Goal: Task Accomplishment & Management: Complete application form

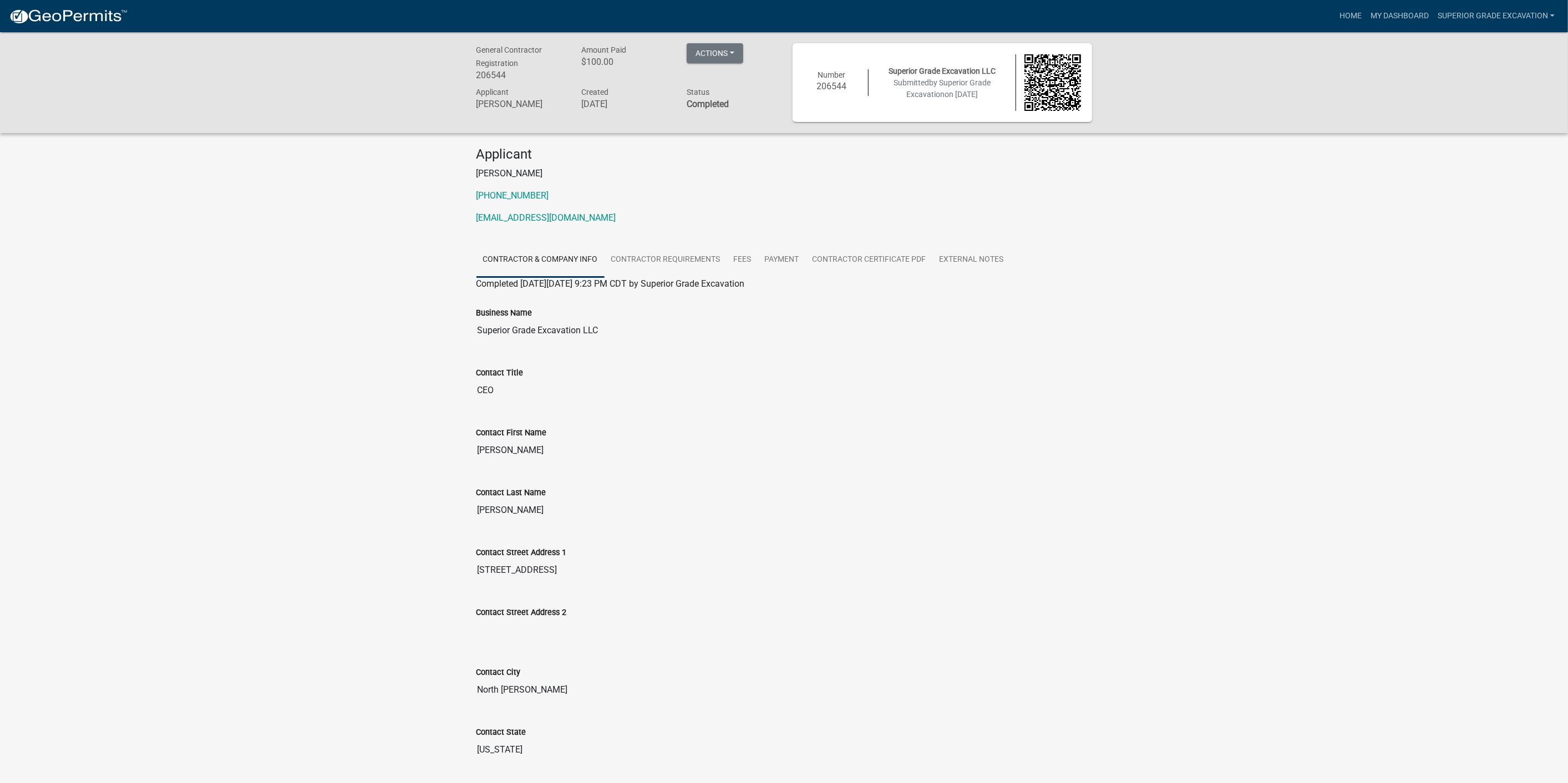
click at [1034, 82] on img at bounding box center [1053, 82] width 57 height 57
click at [1337, 15] on link "Home" at bounding box center [1351, 16] width 31 height 21
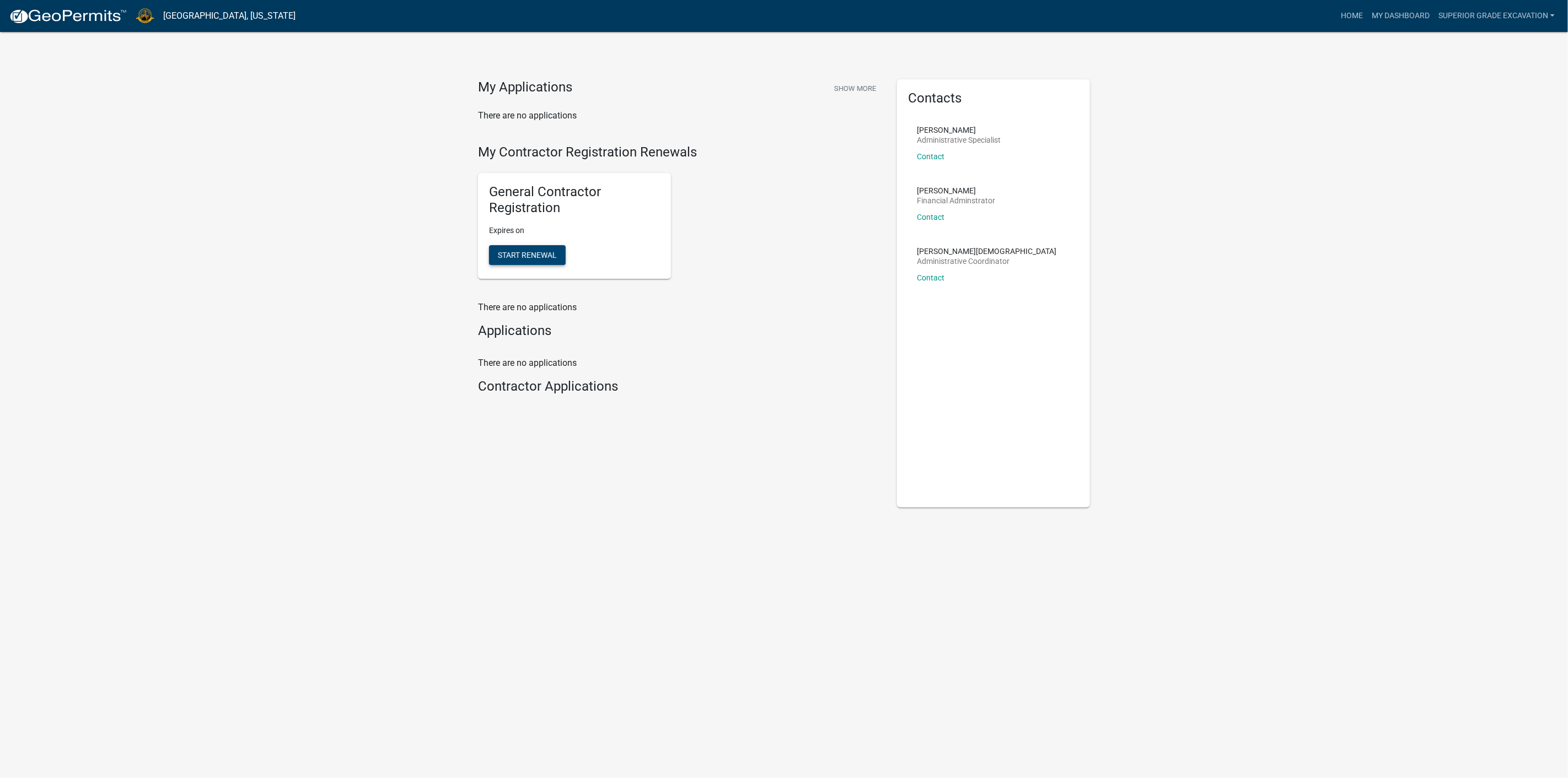
click at [520, 259] on span "Start Renewal" at bounding box center [528, 254] width 59 height 9
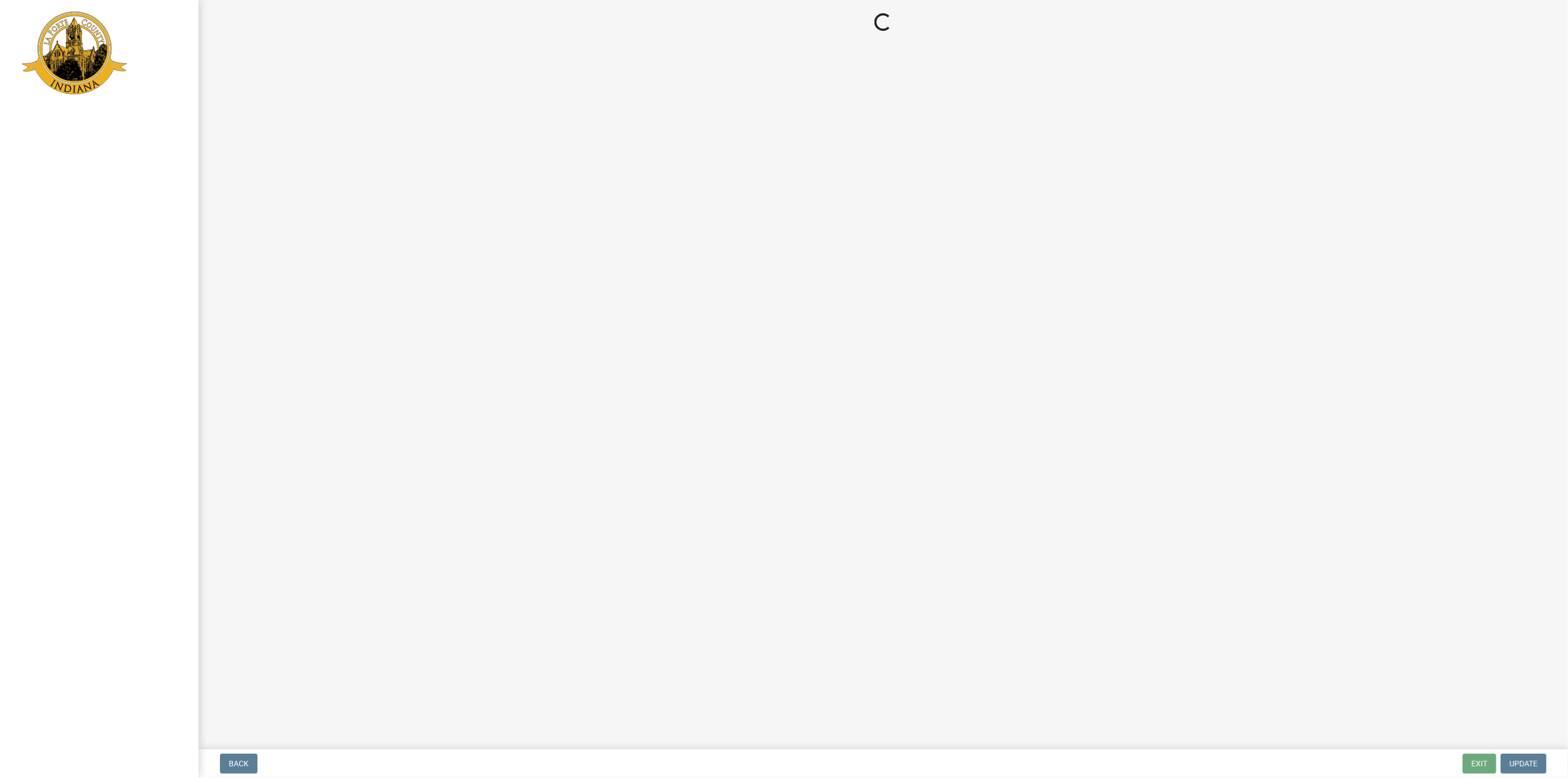
select select "IN"
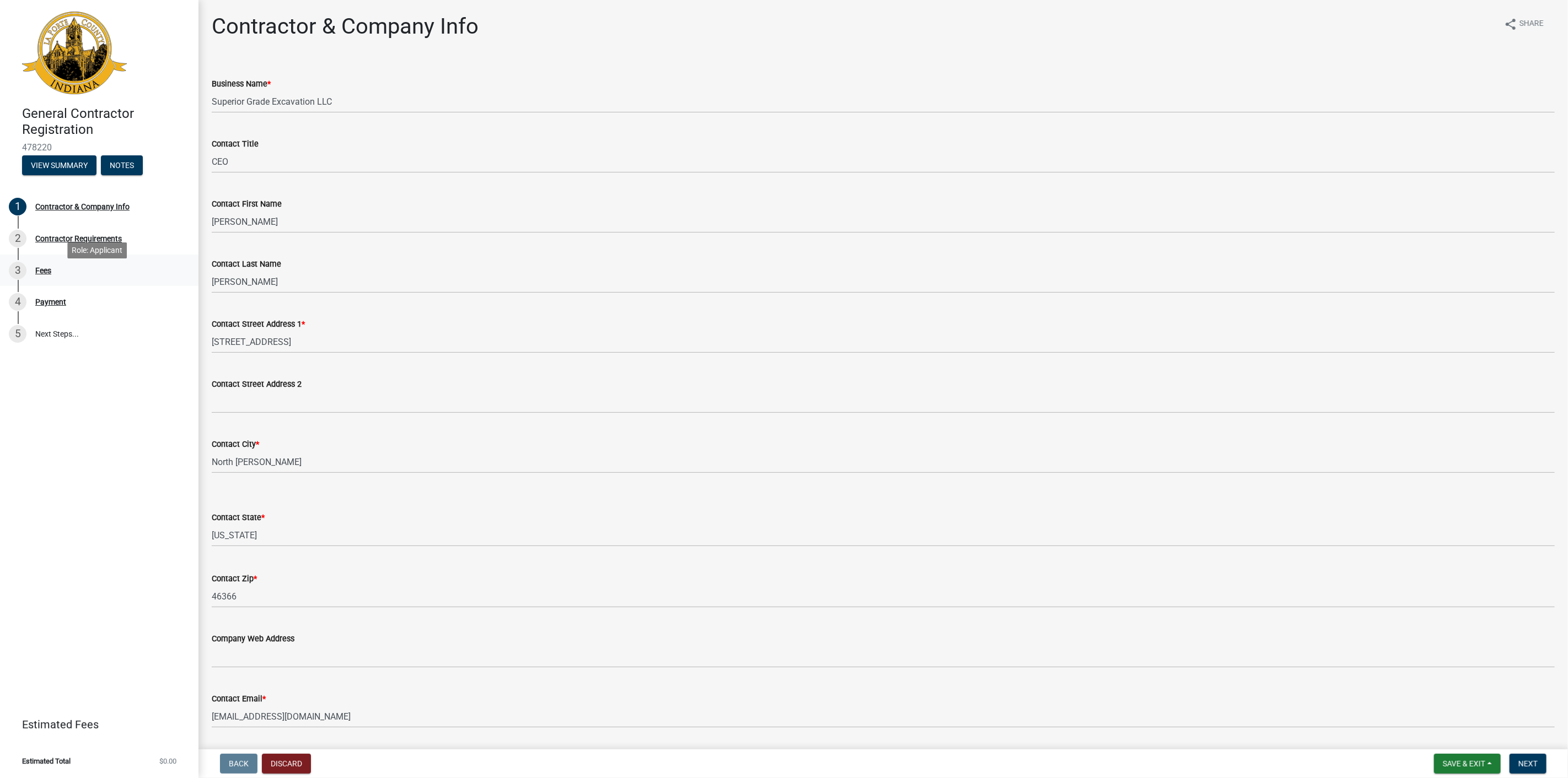
click at [59, 280] on div "3 Fees" at bounding box center [94, 270] width 172 height 18
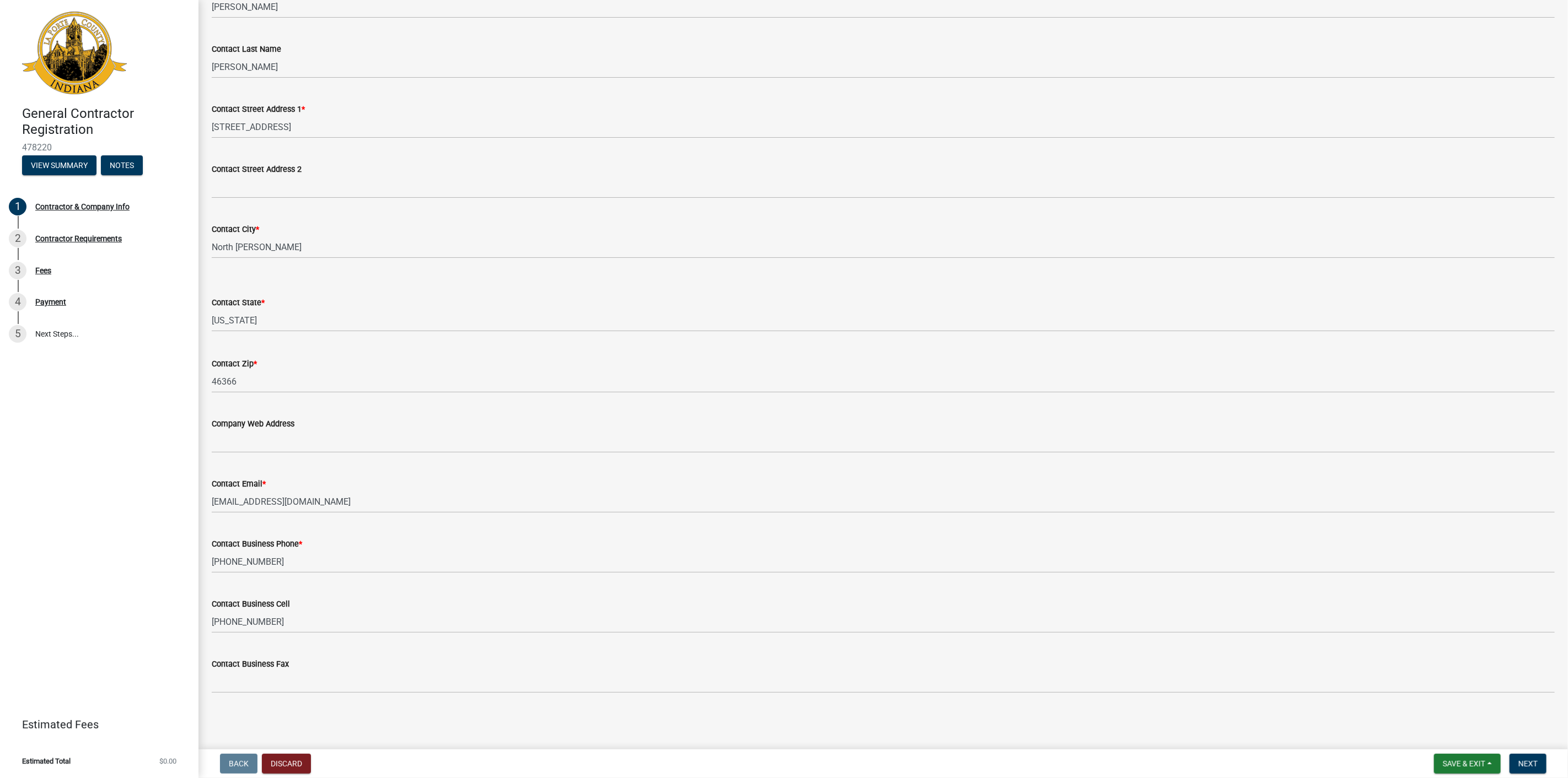
scroll to position [271, 0]
click at [1528, 759] on span "Next" at bounding box center [1528, 763] width 20 height 9
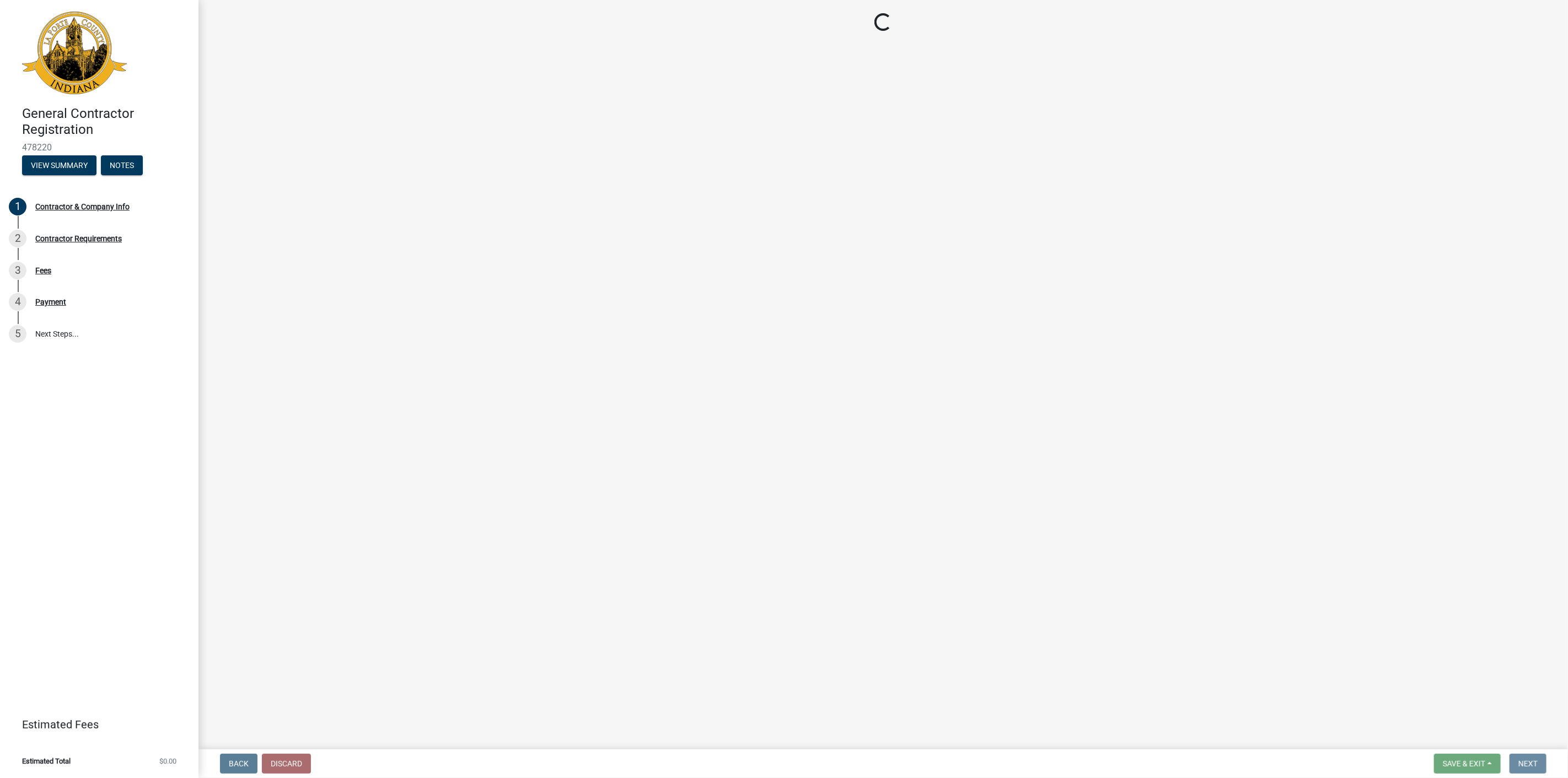
scroll to position [0, 0]
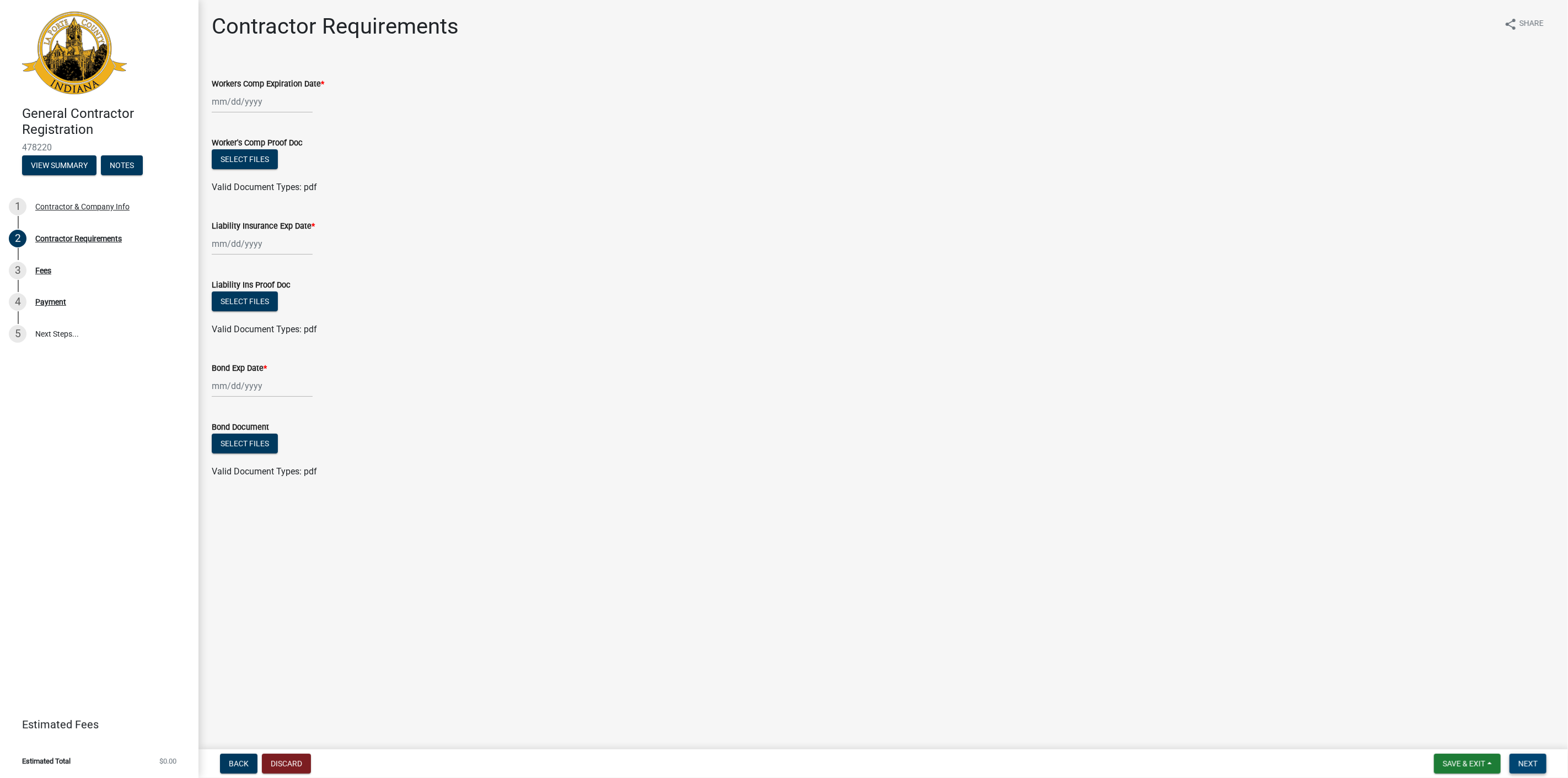
click at [1537, 763] on button "Next" at bounding box center [1528, 763] width 37 height 20
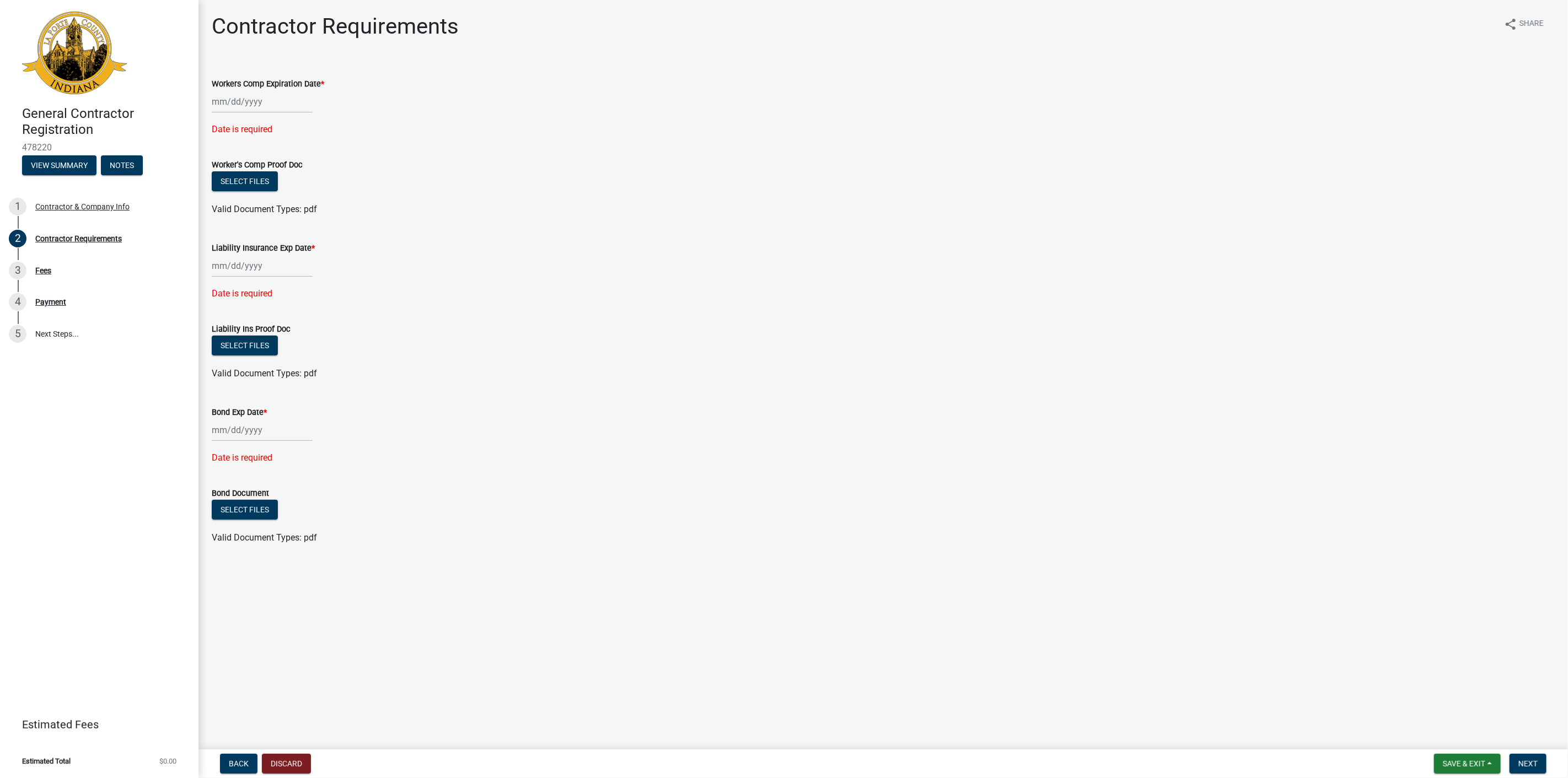
click at [293, 774] on nav "Back Discard Save & Exit Save Save & Exit Next" at bounding box center [883, 763] width 1370 height 29
click at [295, 766] on button "Discard" at bounding box center [286, 763] width 49 height 20
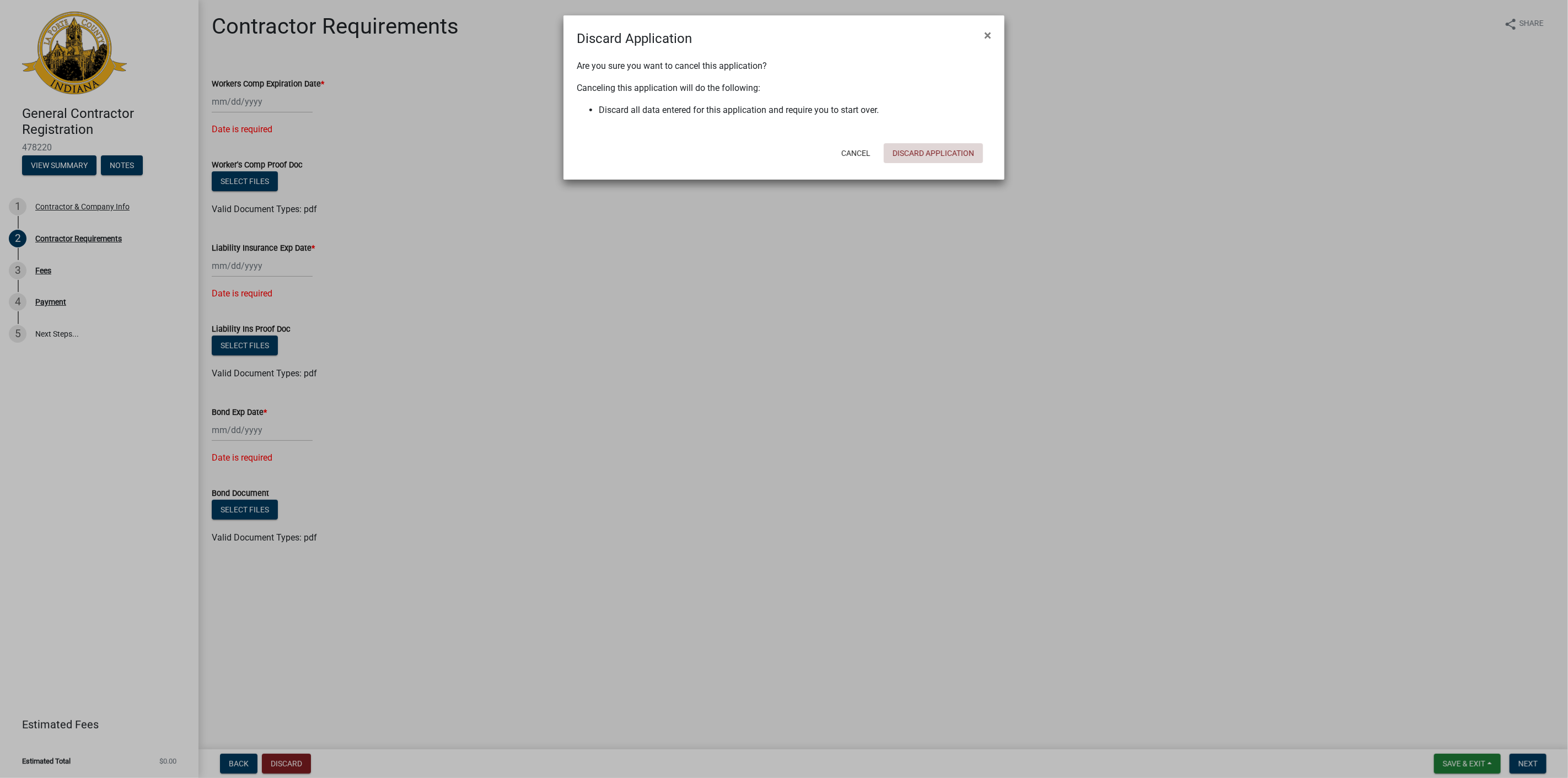
click at [947, 162] on button "Discard Application" at bounding box center [933, 153] width 99 height 20
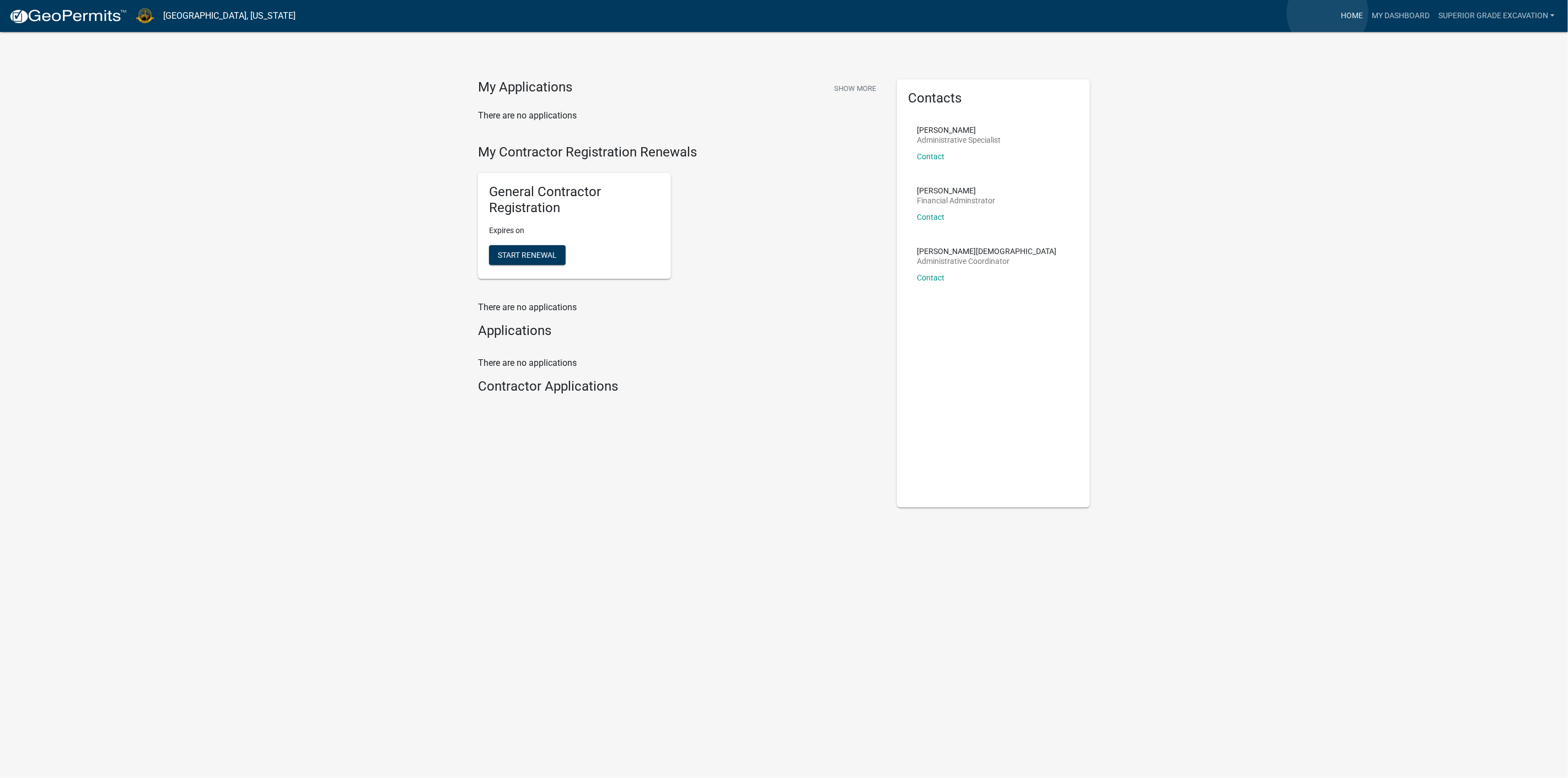
click at [1337, 13] on link "Home" at bounding box center [1352, 16] width 31 height 21
click at [61, 9] on img at bounding box center [67, 17] width 118 height 17
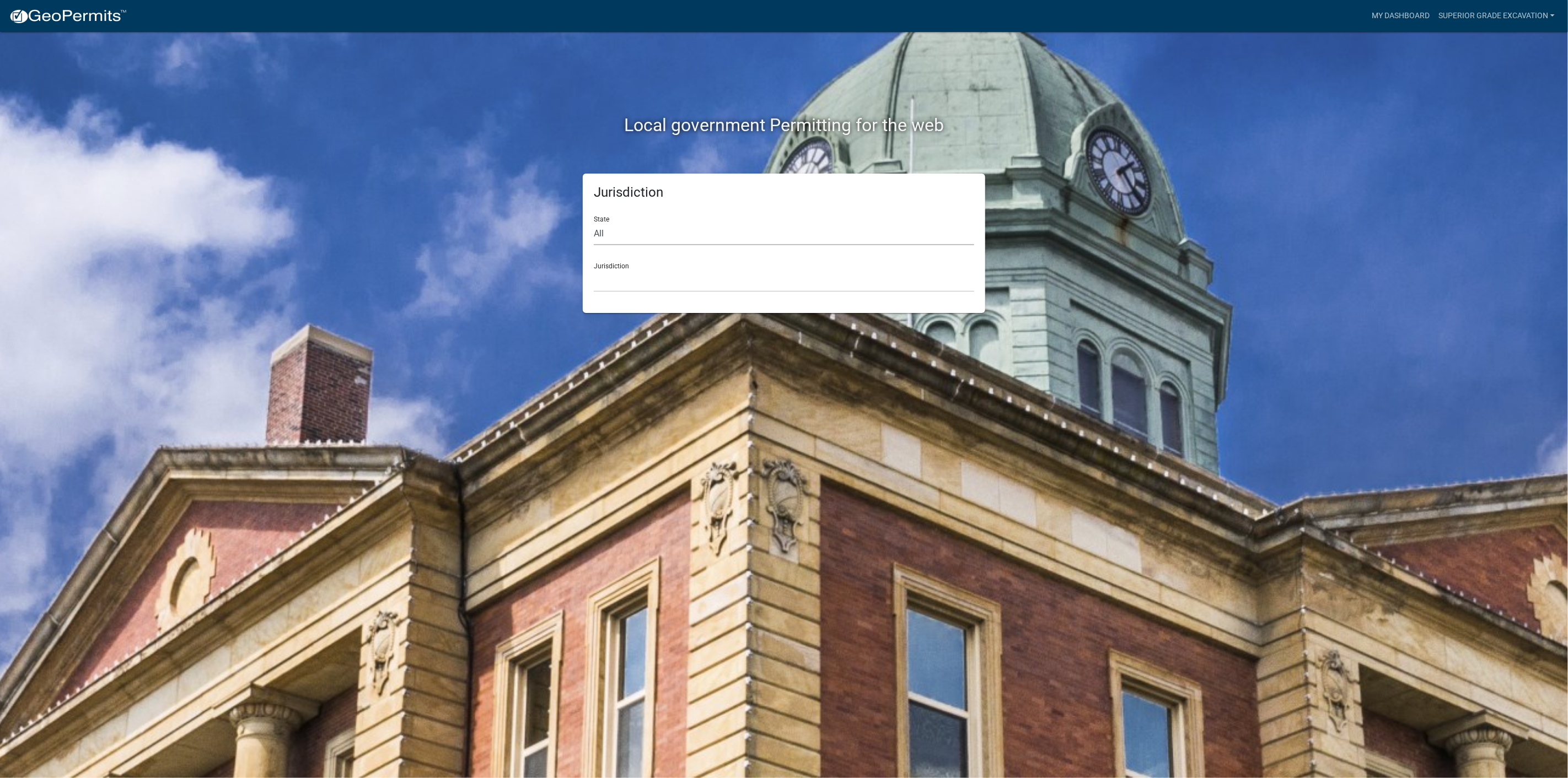
click at [704, 237] on select "All [US_STATE] [US_STATE] [US_STATE] [US_STATE] [US_STATE] [US_STATE] [US_STATE…" at bounding box center [784, 234] width 381 height 23
select select "[US_STATE]"
click at [594, 226] on select "All [US_STATE] [US_STATE] [US_STATE] [US_STATE] [US_STATE] [US_STATE] [US_STATE…" at bounding box center [784, 234] width 381 height 23
click at [648, 272] on div "Jurisdiction City of [GEOGRAPHIC_DATA], [US_STATE] City of [GEOGRAPHIC_DATA], […" at bounding box center [784, 273] width 381 height 38
click at [636, 292] on select "City of [GEOGRAPHIC_DATA], [US_STATE] City of [GEOGRAPHIC_DATA], [US_STATE] Cit…" at bounding box center [784, 281] width 381 height 23
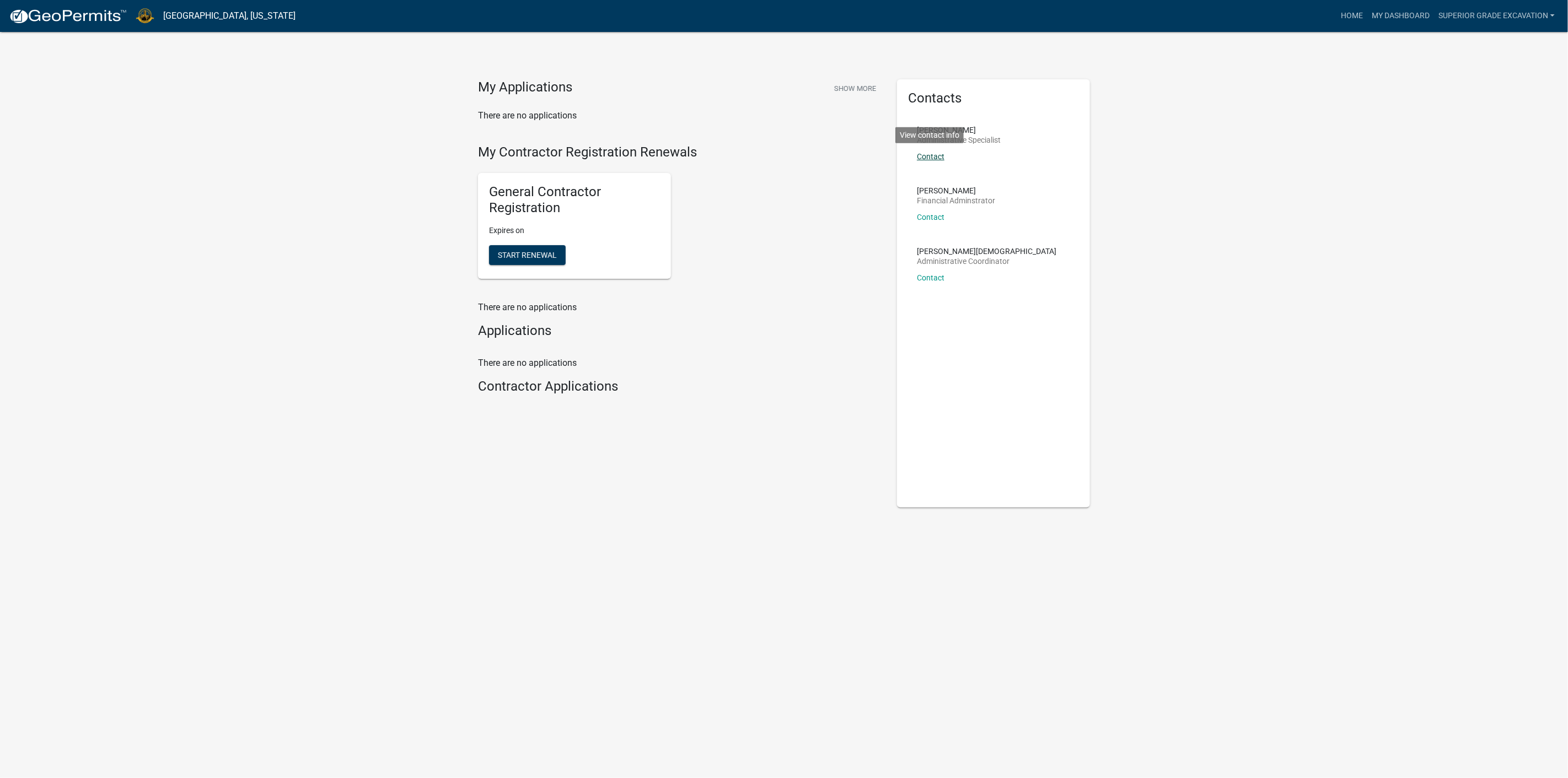
click at [930, 161] on link "Contact" at bounding box center [930, 157] width 28 height 9
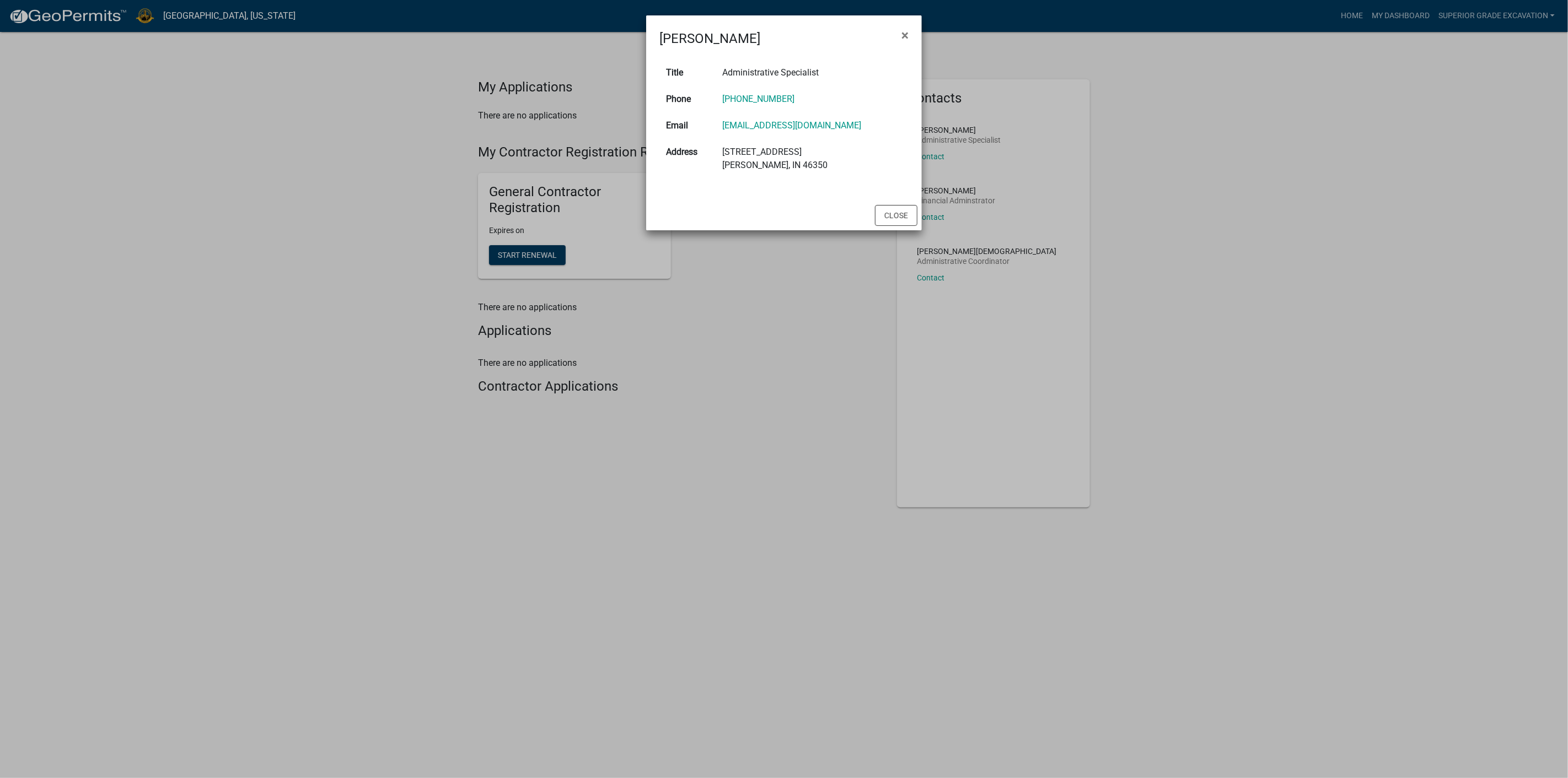
click at [1085, 162] on ngb-modal-window "[PERSON_NAME] × Title Administrative Specialist Phone [PHONE_NUMBER] Email [EMA…" at bounding box center [784, 389] width 1568 height 778
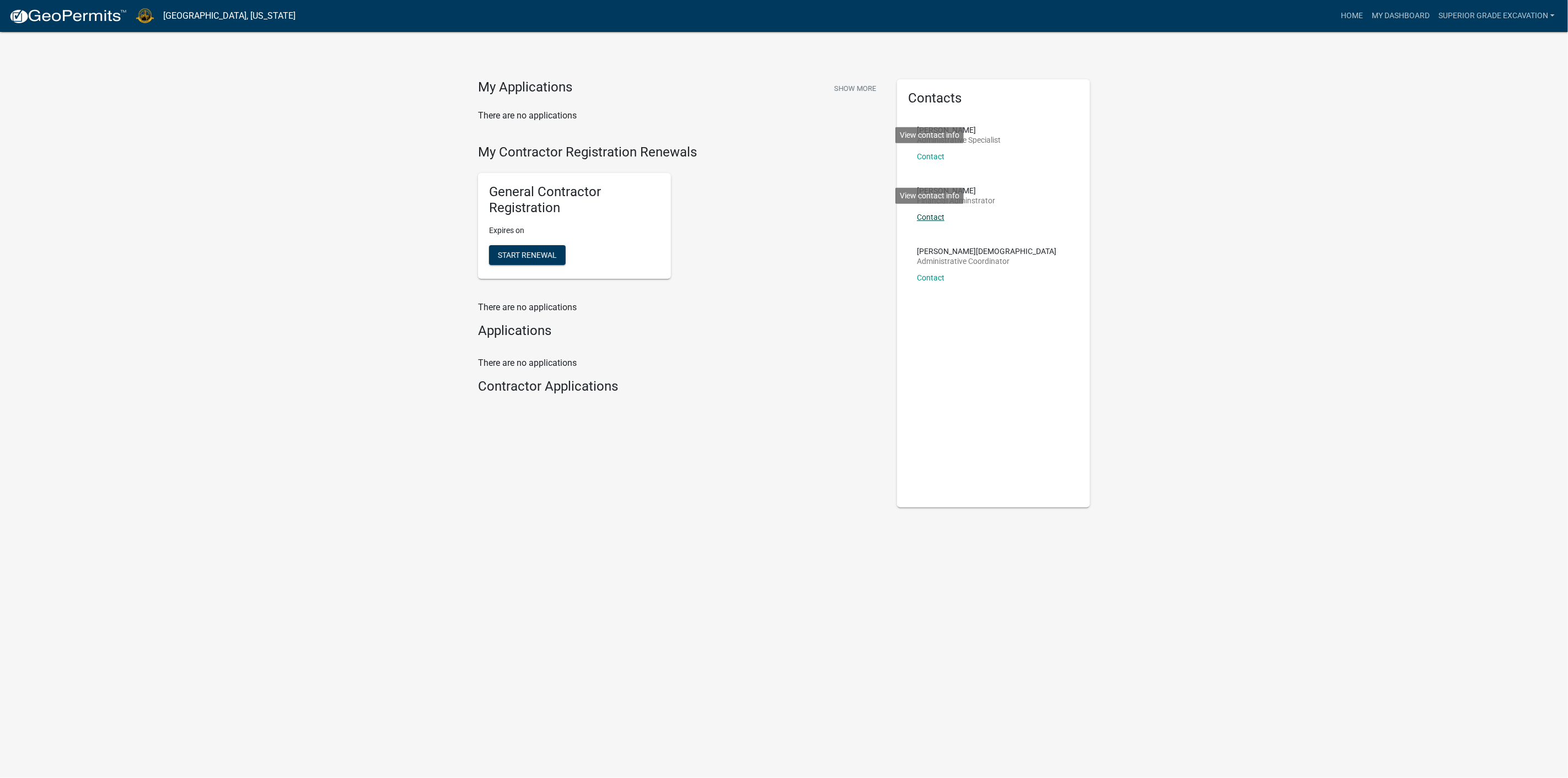
click at [923, 221] on link "Contact" at bounding box center [930, 217] width 28 height 9
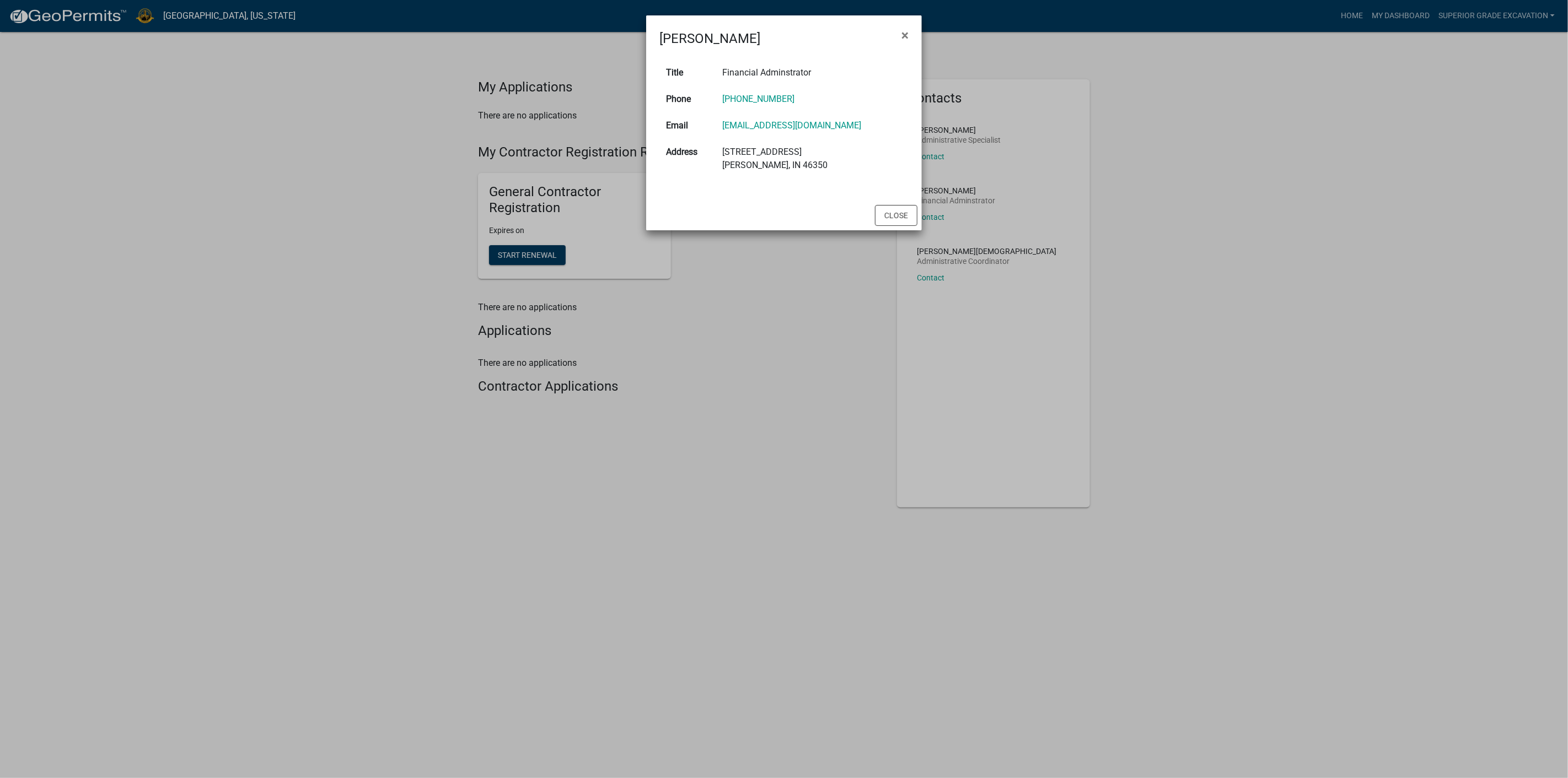
click at [1020, 161] on ngb-modal-window "[PERSON_NAME] × Title Financial Adminstrator Phone [PHONE_NUMBER] Email [EMAIL_…" at bounding box center [784, 389] width 1568 height 778
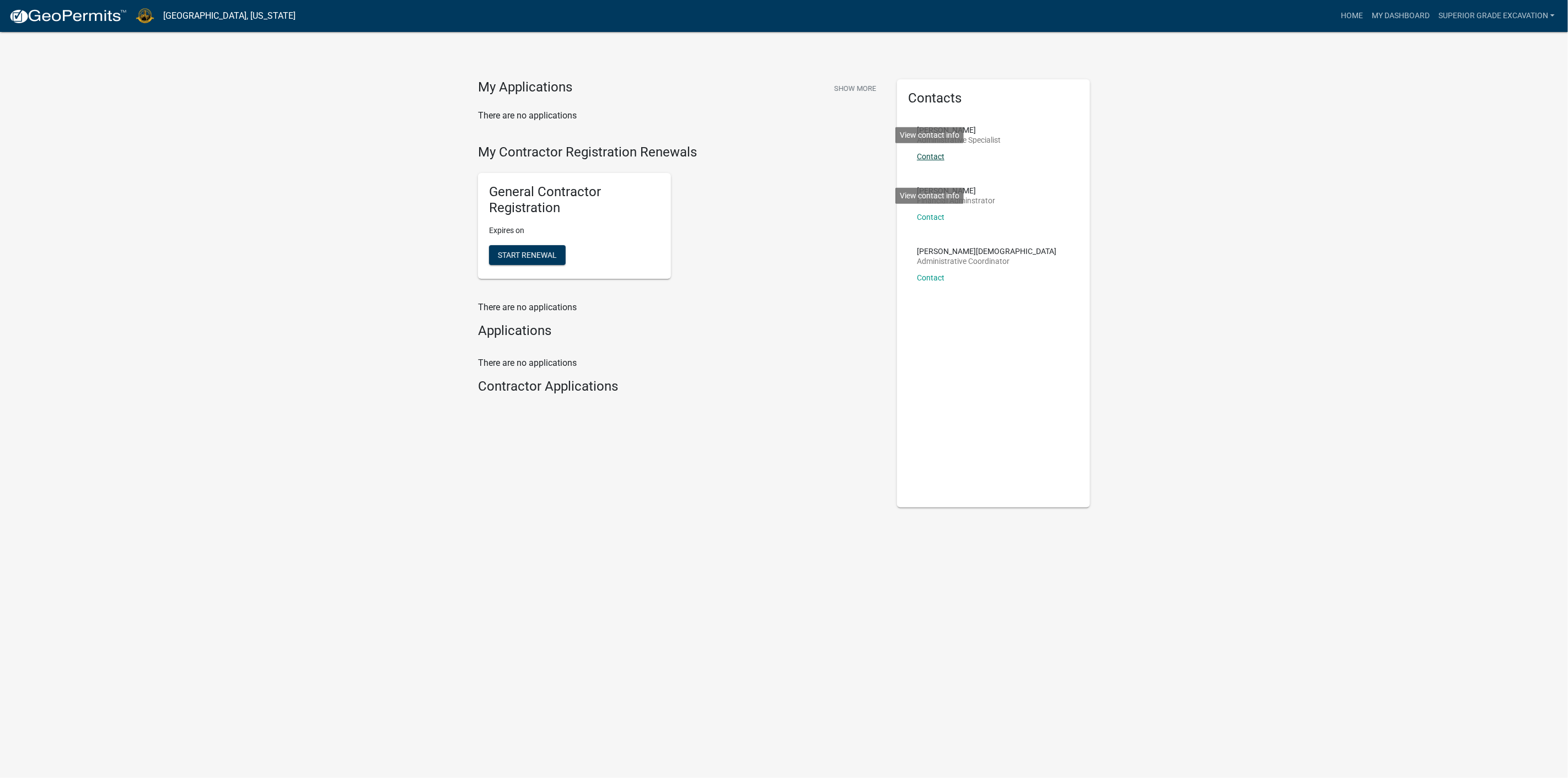
click at [938, 161] on link "Contact" at bounding box center [930, 157] width 28 height 9
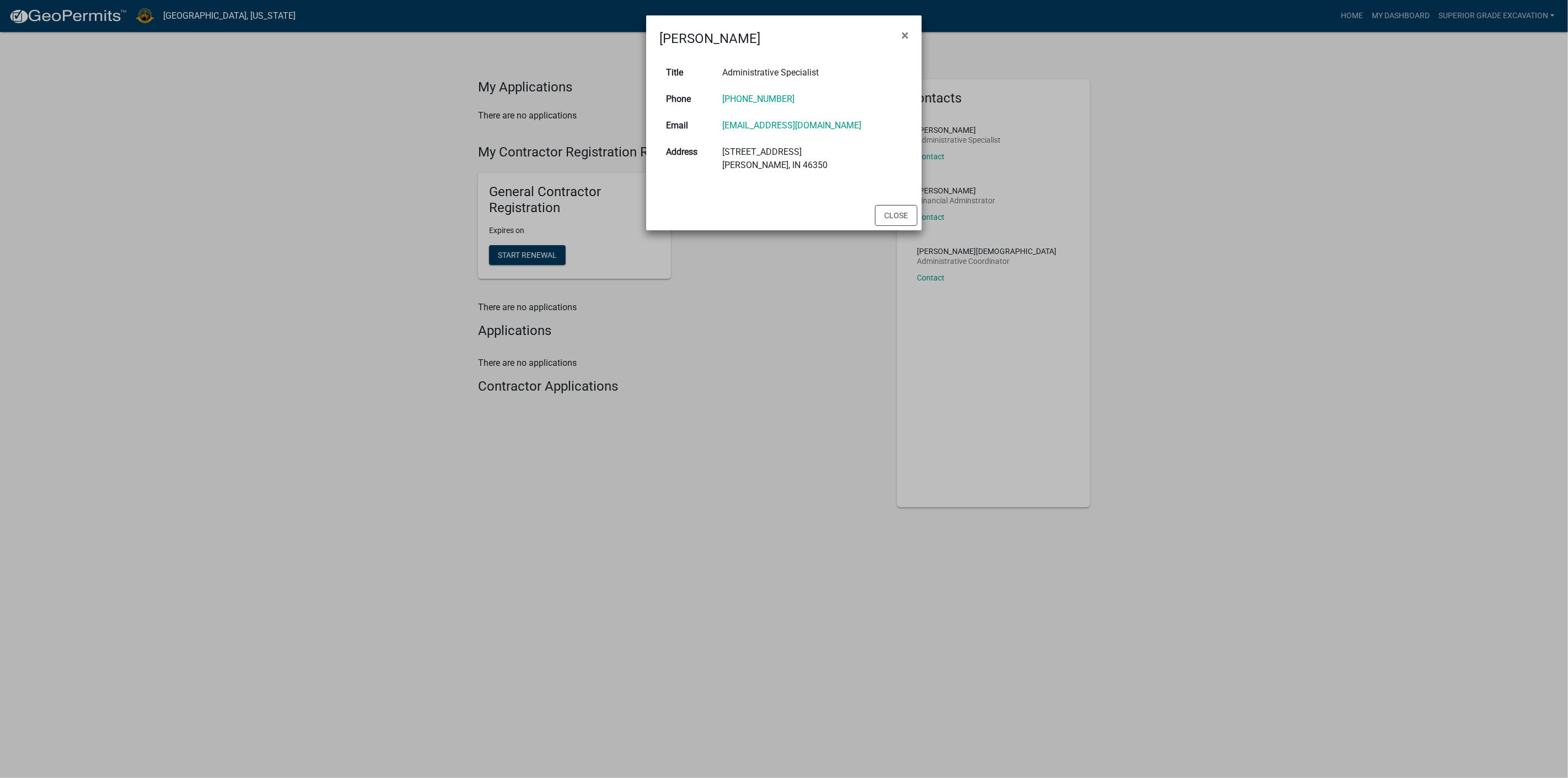
click at [1033, 166] on ngb-modal-window "[PERSON_NAME] × Title Administrative Specialist Phone [PHONE_NUMBER] Email [EMA…" at bounding box center [784, 389] width 1568 height 778
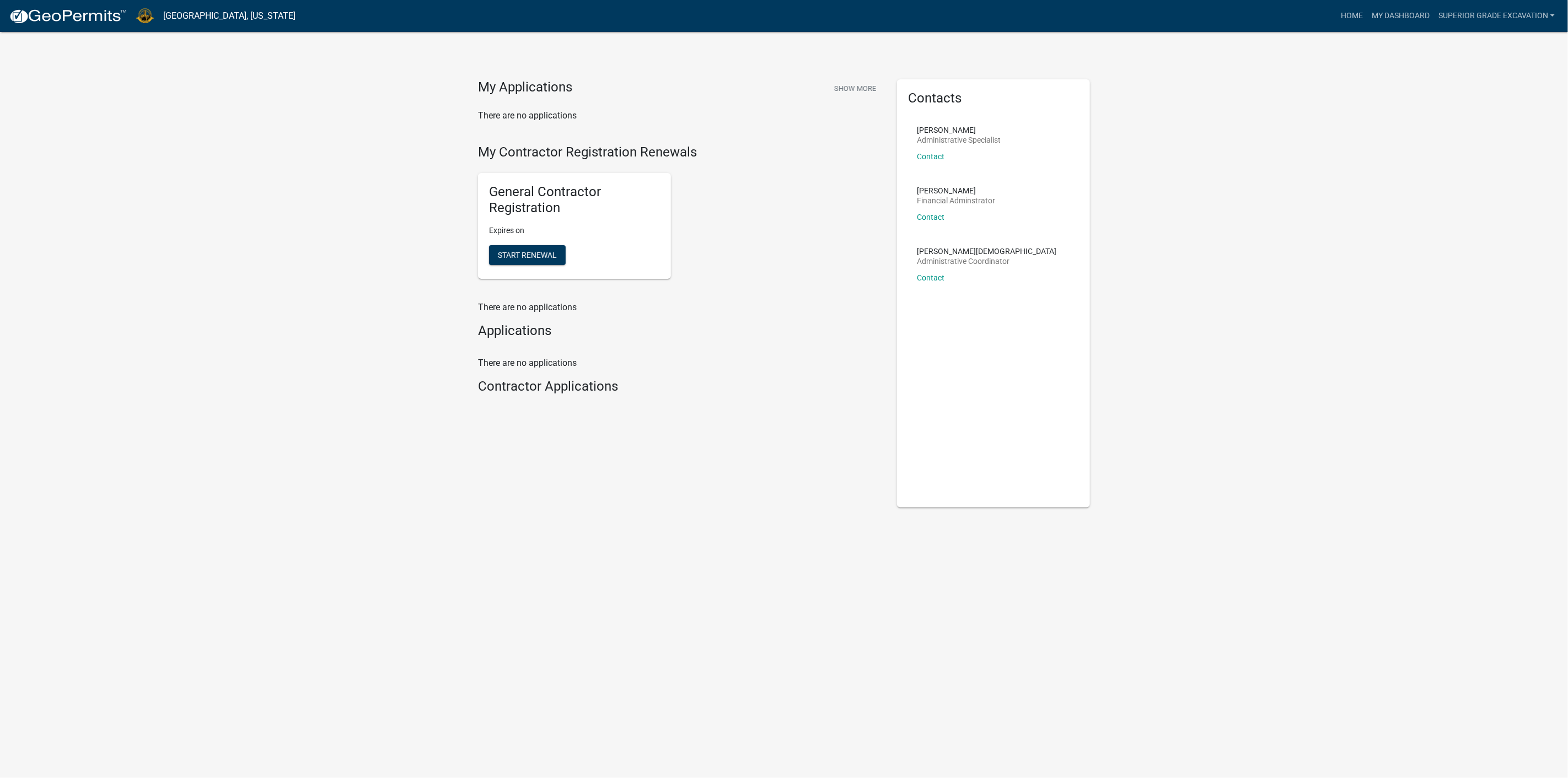
click at [1105, 157] on div "My Applications Show More There are no applications My Contractor Registration …" at bounding box center [784, 290] width 1568 height 580
click at [931, 161] on link "Contact" at bounding box center [930, 157] width 28 height 9
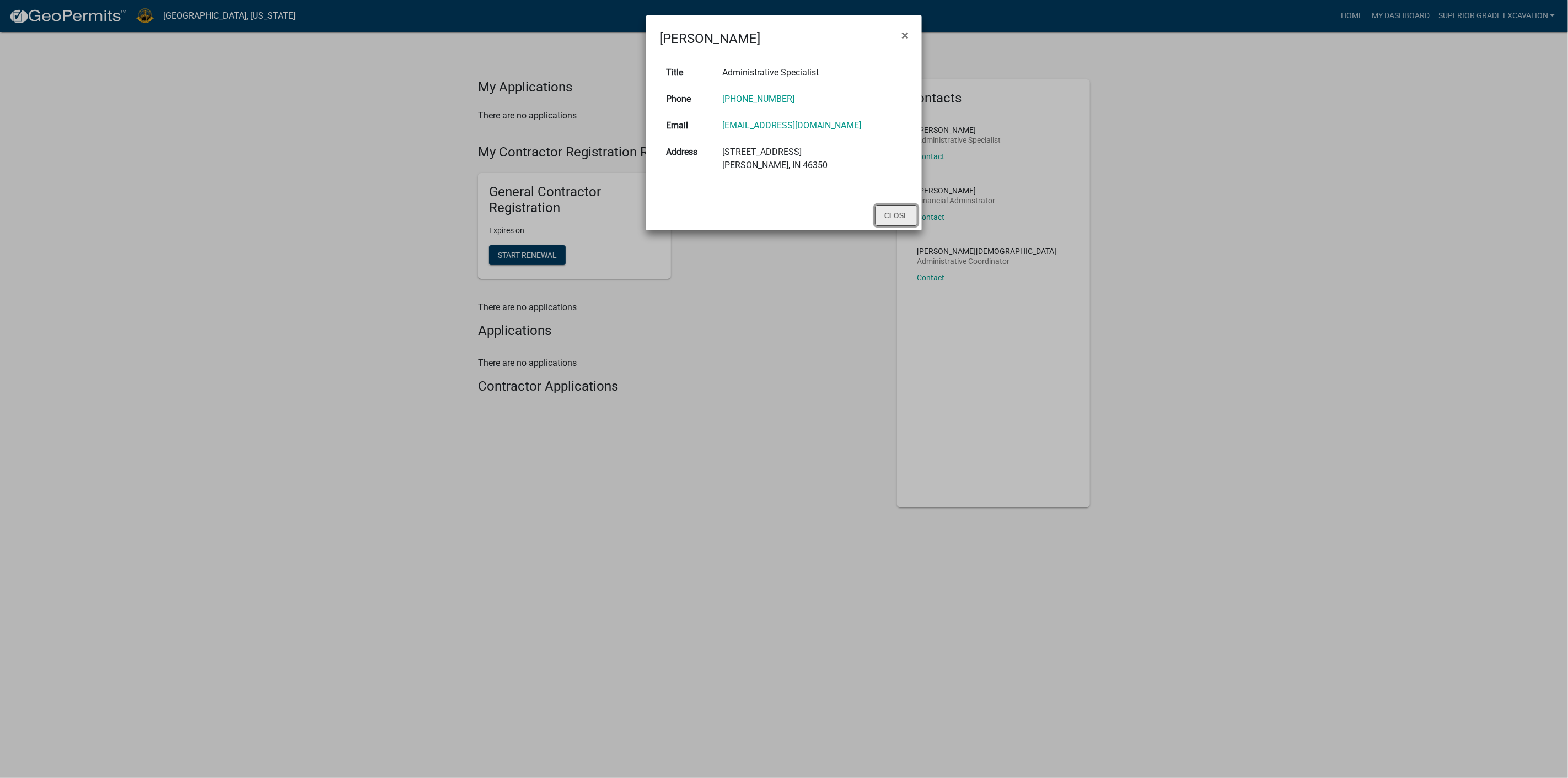
click at [914, 225] on button "Close" at bounding box center [896, 215] width 42 height 21
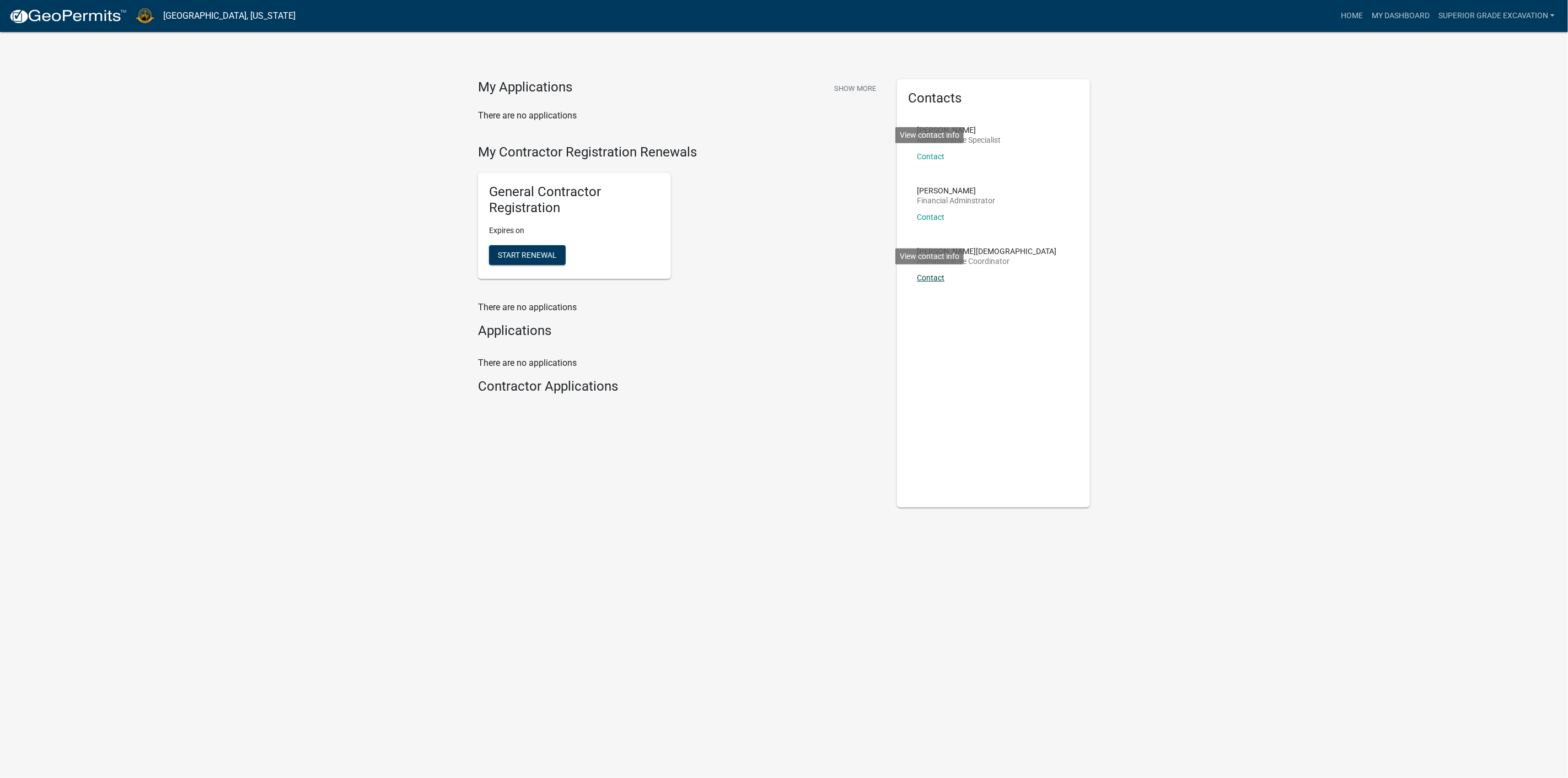
click at [939, 282] on link "Contact" at bounding box center [930, 278] width 28 height 9
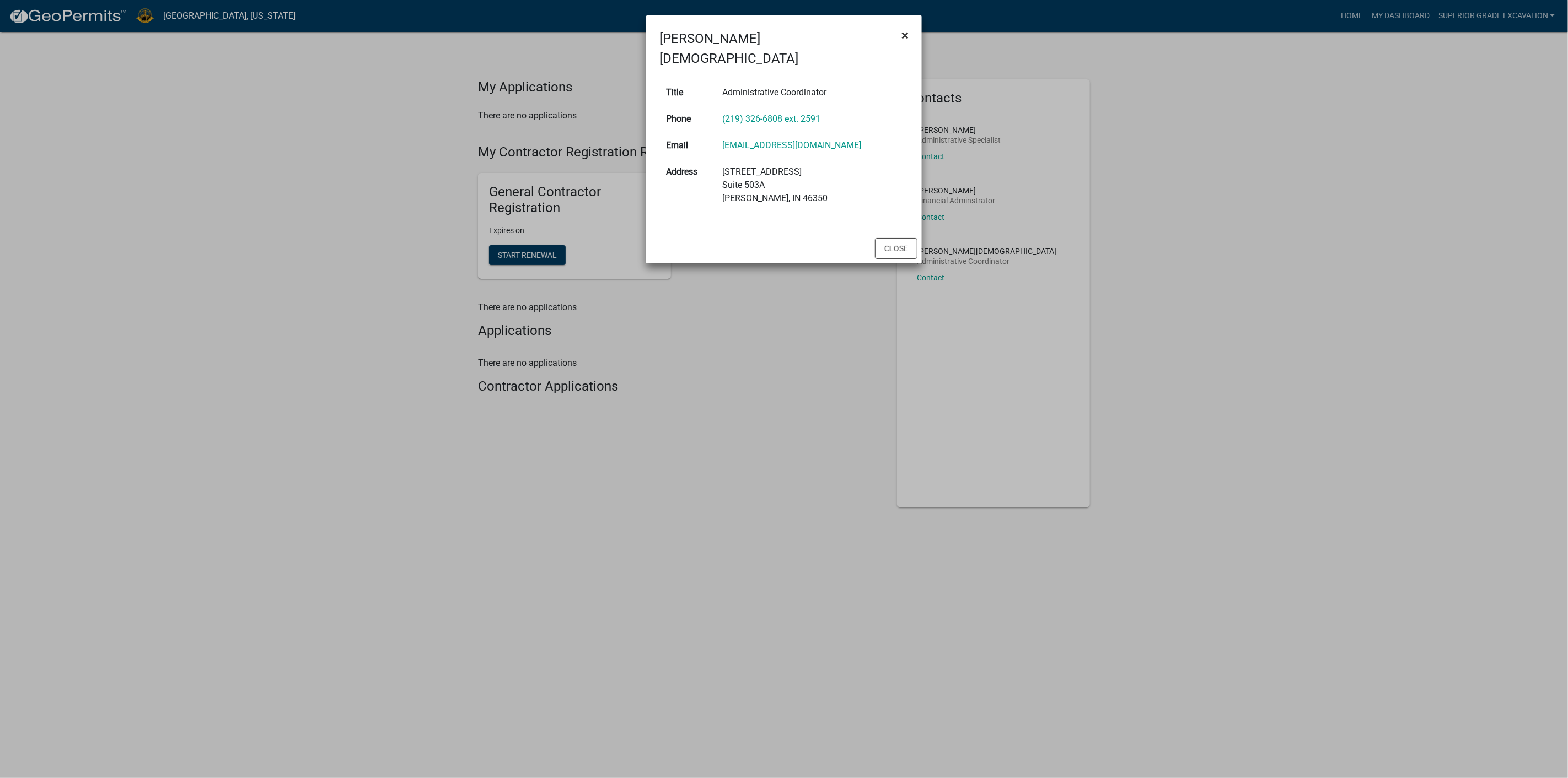
click at [902, 36] on span "×" at bounding box center [905, 35] width 7 height 15
